Goal: Complete application form

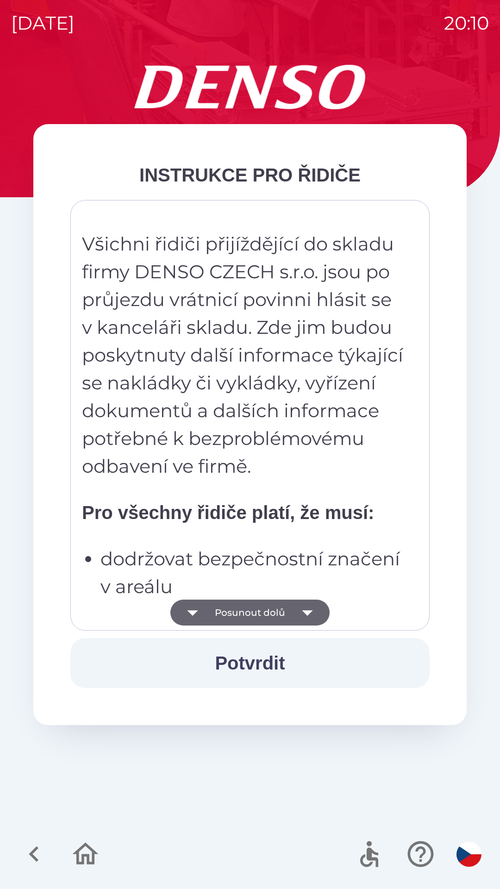
click at [302, 607] on icon "button" at bounding box center [307, 612] width 26 height 26
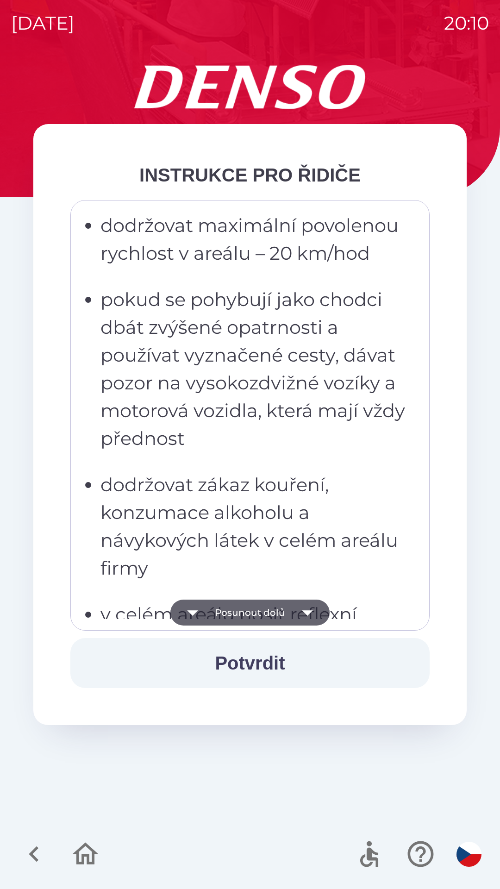
click at [299, 610] on icon "button" at bounding box center [307, 612] width 26 height 26
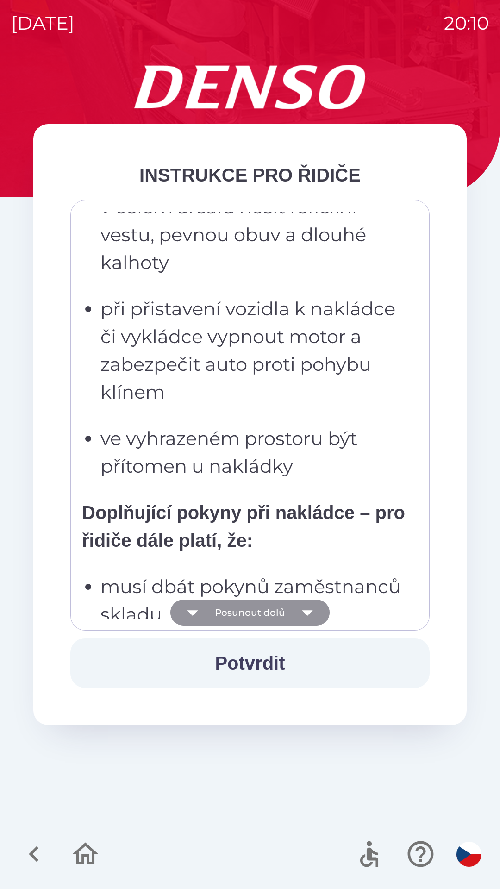
click at [307, 602] on icon "button" at bounding box center [307, 612] width 26 height 26
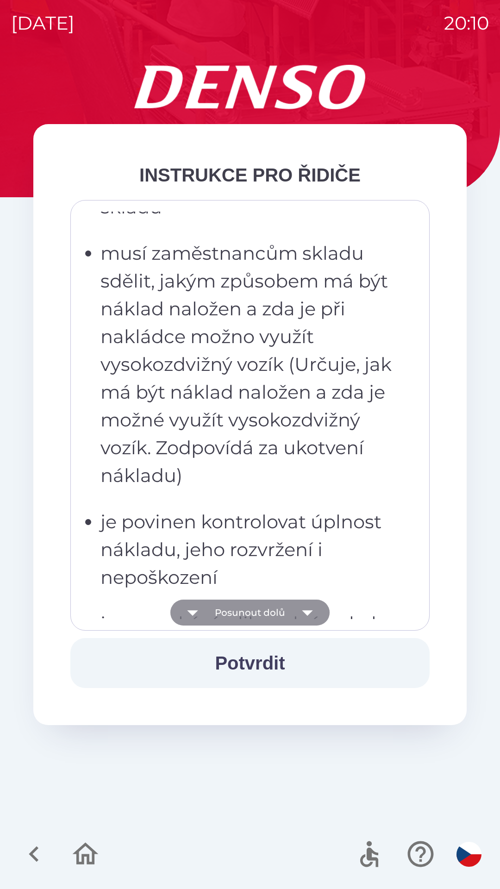
click at [309, 611] on icon "button" at bounding box center [307, 613] width 11 height 6
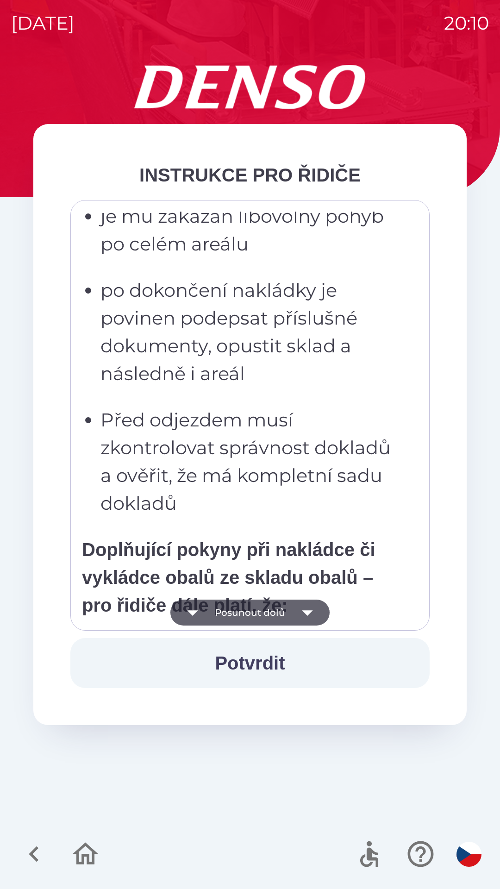
click at [316, 615] on icon "button" at bounding box center [307, 612] width 26 height 26
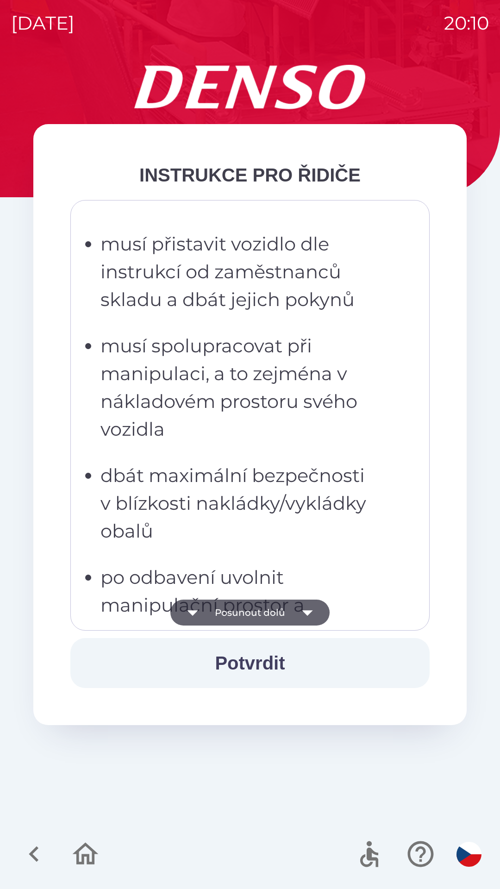
click at [311, 621] on icon "button" at bounding box center [307, 612] width 26 height 26
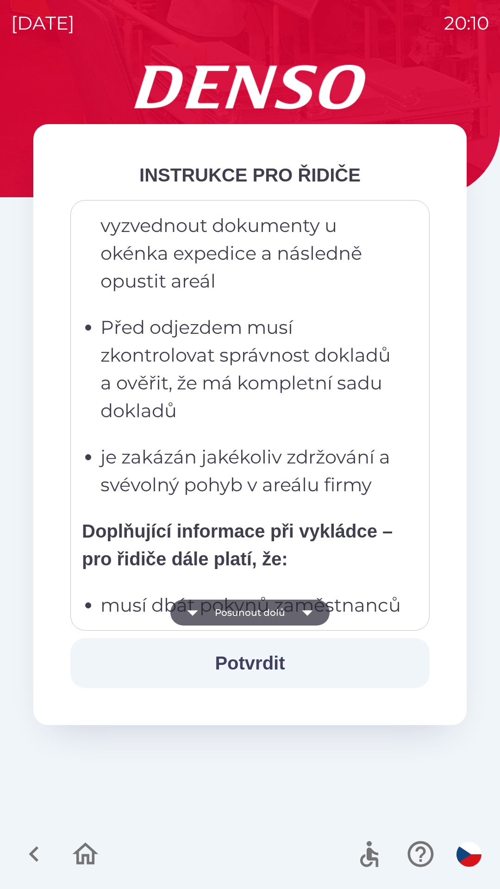
click at [304, 614] on icon "button" at bounding box center [307, 612] width 26 height 26
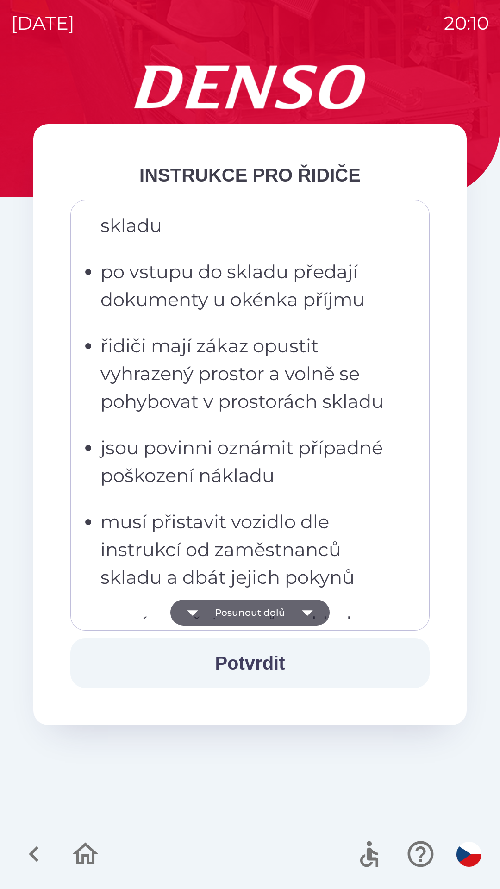
click at [305, 611] on icon "button" at bounding box center [307, 613] width 11 height 6
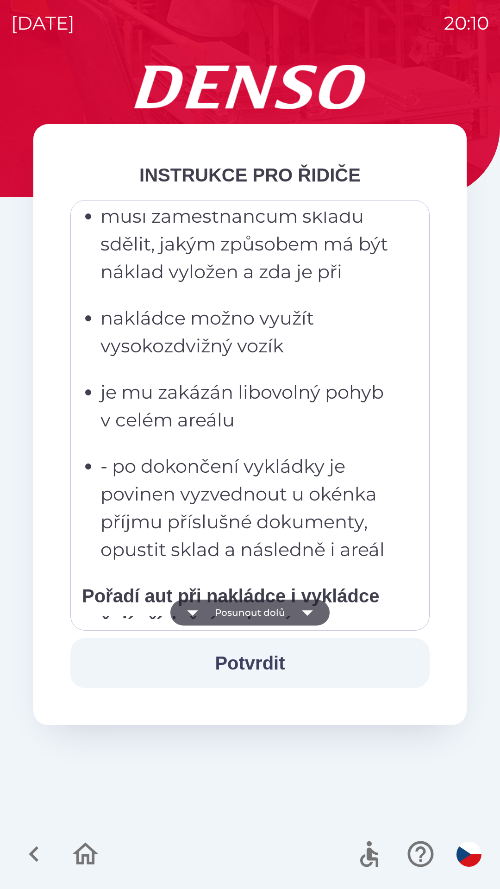
click at [306, 612] on icon "button" at bounding box center [307, 613] width 11 height 6
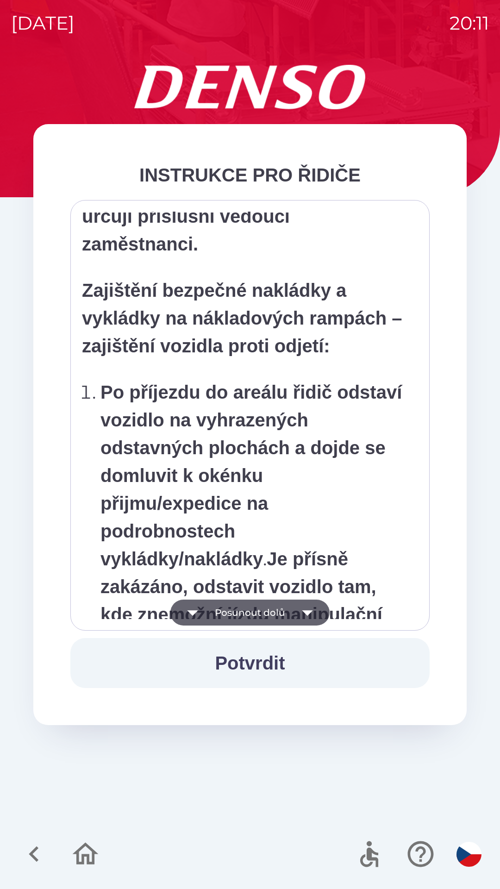
click at [306, 617] on icon "button" at bounding box center [307, 612] width 26 height 26
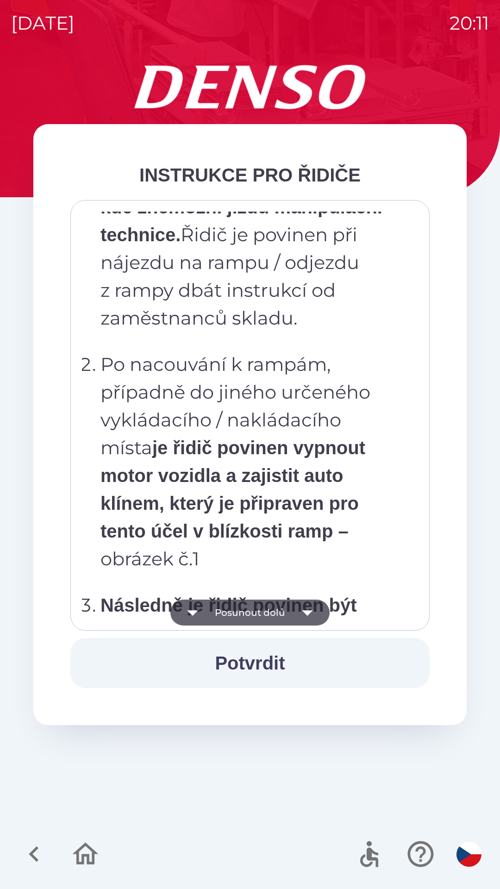
click at [311, 622] on icon "button" at bounding box center [307, 612] width 26 height 26
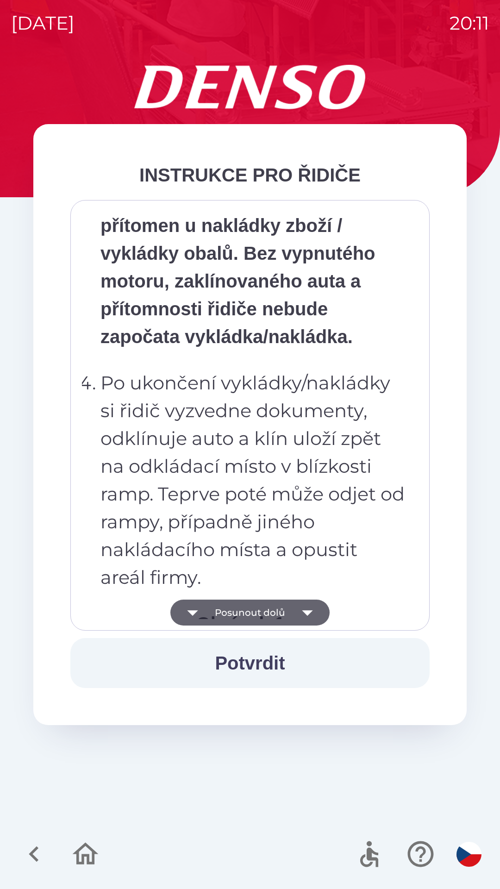
click at [318, 623] on icon "button" at bounding box center [307, 612] width 26 height 26
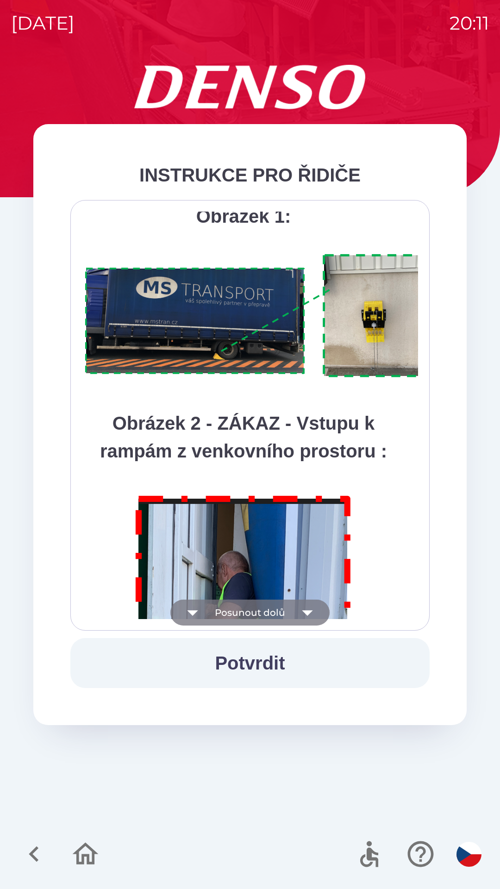
click at [314, 614] on icon "button" at bounding box center [307, 612] width 26 height 26
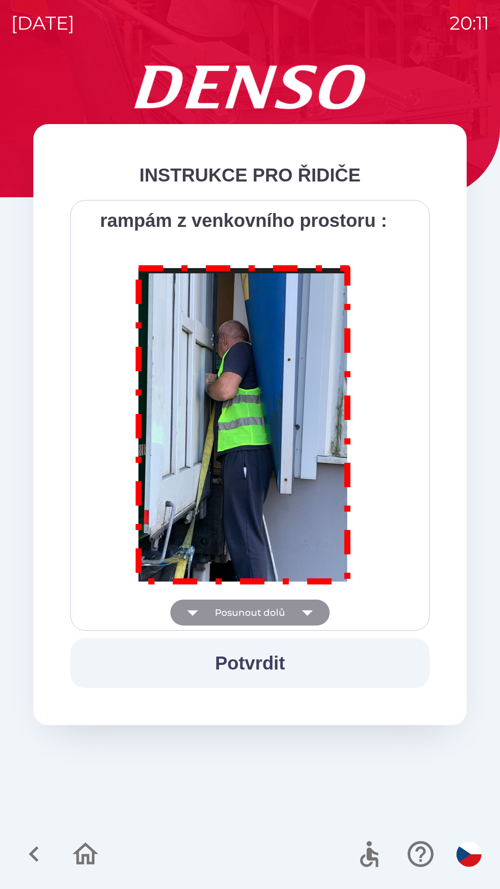
click at [311, 615] on div "Všichni řidiči přijíždějící do skladu firmy DENSO CZECH s.r.o. jsou po průjezdu…" at bounding box center [250, 415] width 336 height 407
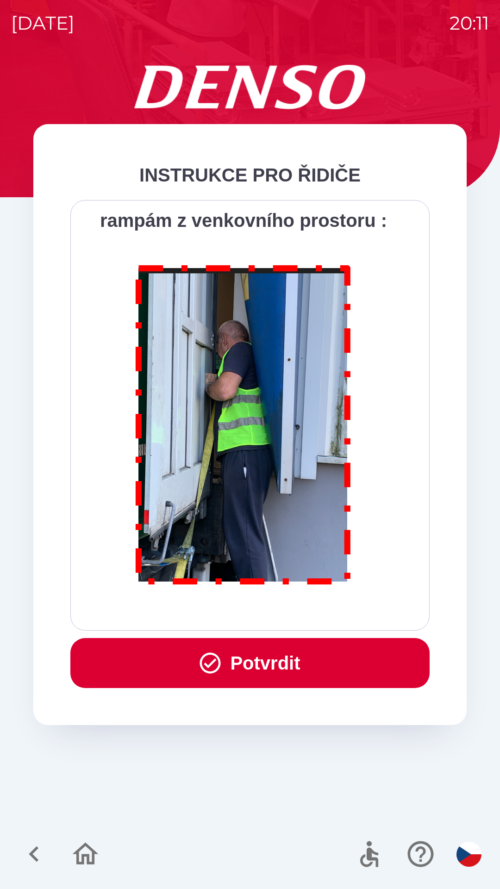
click at [303, 623] on div "Všichni řidiči přijíždějící do skladu firmy DENSO CZECH s.r.o. jsou po průjezdu…" at bounding box center [249, 415] width 359 height 430
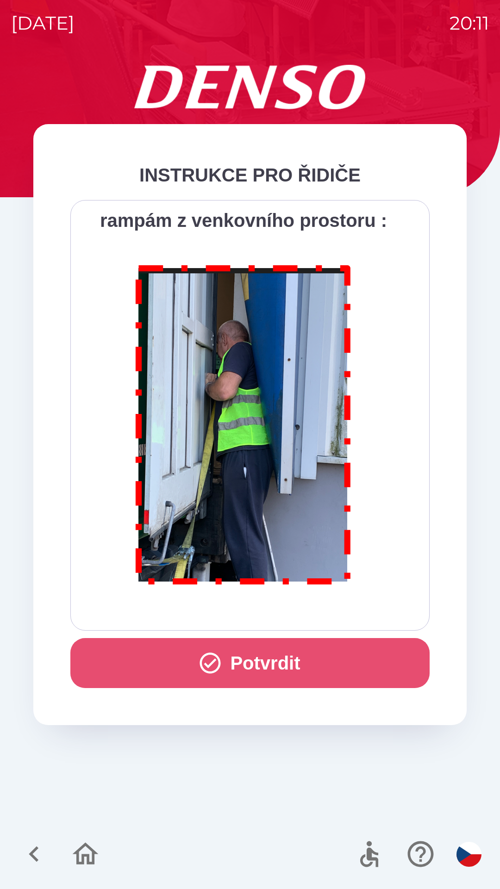
click at [307, 668] on button "Potvrdit" at bounding box center [249, 663] width 359 height 50
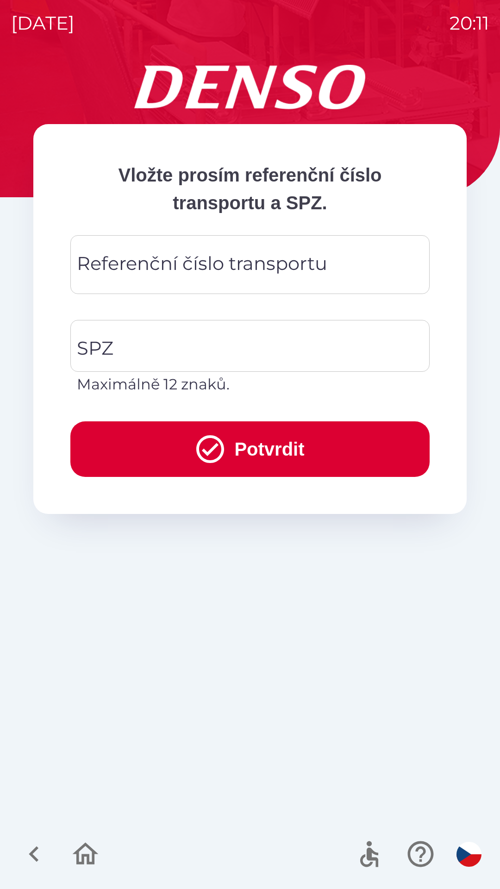
click at [278, 261] on div "Referenční číslo transportu Referenční číslo transportu" at bounding box center [249, 264] width 359 height 59
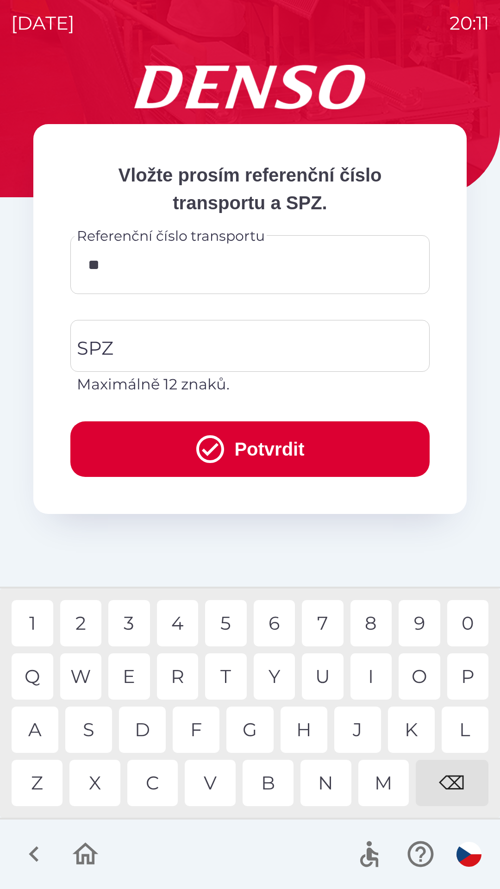
click at [412, 722] on div "K" at bounding box center [411, 729] width 47 height 46
click at [207, 771] on div "V" at bounding box center [210, 783] width 51 height 46
click at [84, 625] on div "2" at bounding box center [81, 623] width 42 height 46
click at [88, 679] on div "W" at bounding box center [81, 676] width 42 height 46
type input "*********"
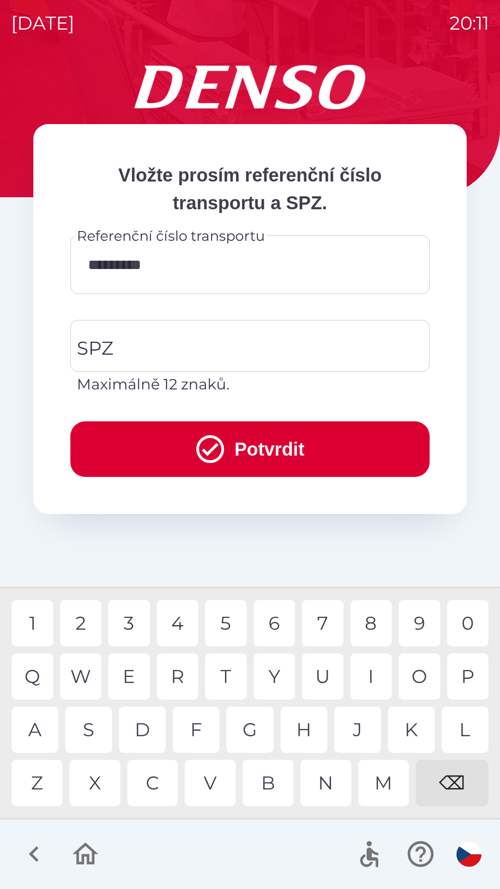
click at [225, 623] on div "5" at bounding box center [226, 623] width 42 height 46
click at [239, 343] on input "SPZ" at bounding box center [243, 346] width 337 height 44
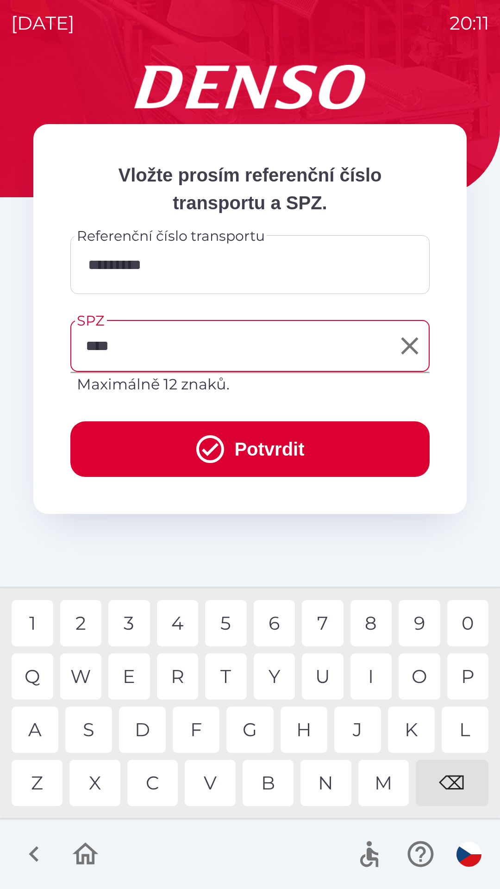
click at [31, 618] on div "1" at bounding box center [33, 623] width 42 height 46
click at [365, 614] on div "8" at bounding box center [371, 623] width 42 height 46
click at [272, 621] on div "6" at bounding box center [275, 623] width 42 height 46
type input "*******"
click at [226, 442] on button "Potvrdit" at bounding box center [249, 449] width 359 height 56
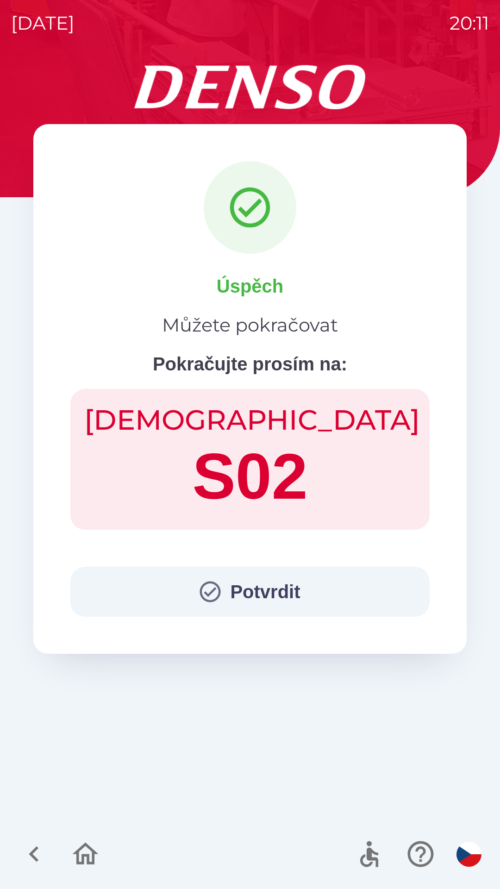
click at [275, 585] on button "Potvrdit" at bounding box center [249, 592] width 359 height 50
